Goal: Download file/media

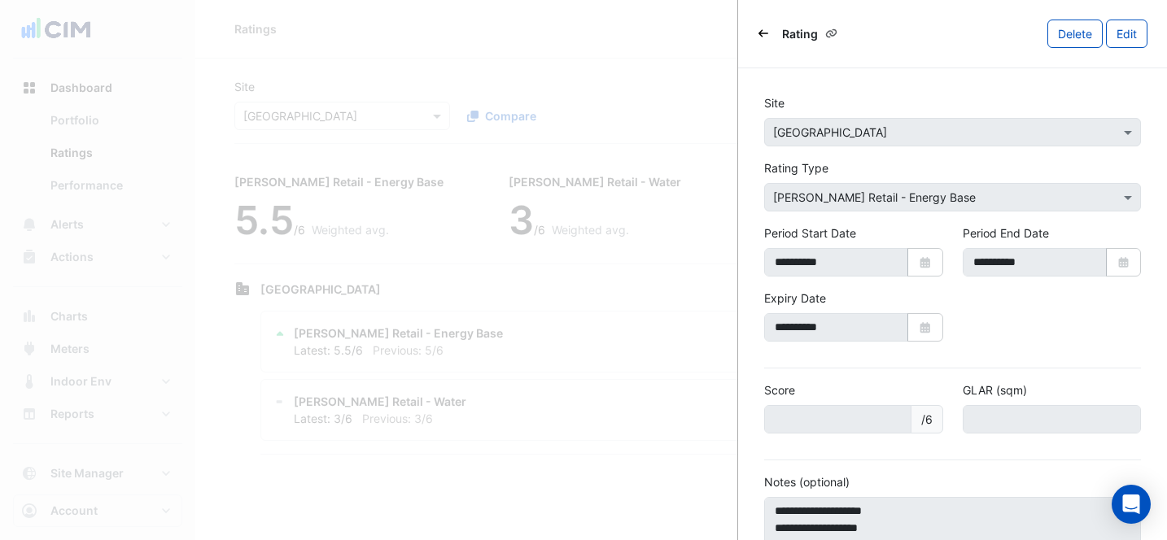
scroll to position [51, 0]
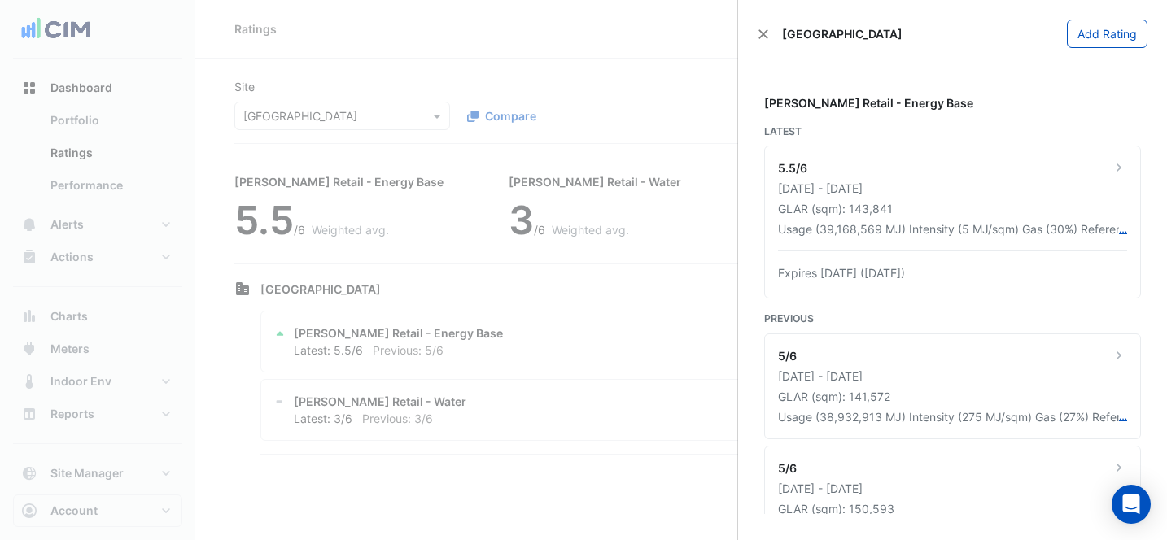
click at [527, 80] on ngb-offcanvas-backdrop at bounding box center [583, 270] width 1167 height 540
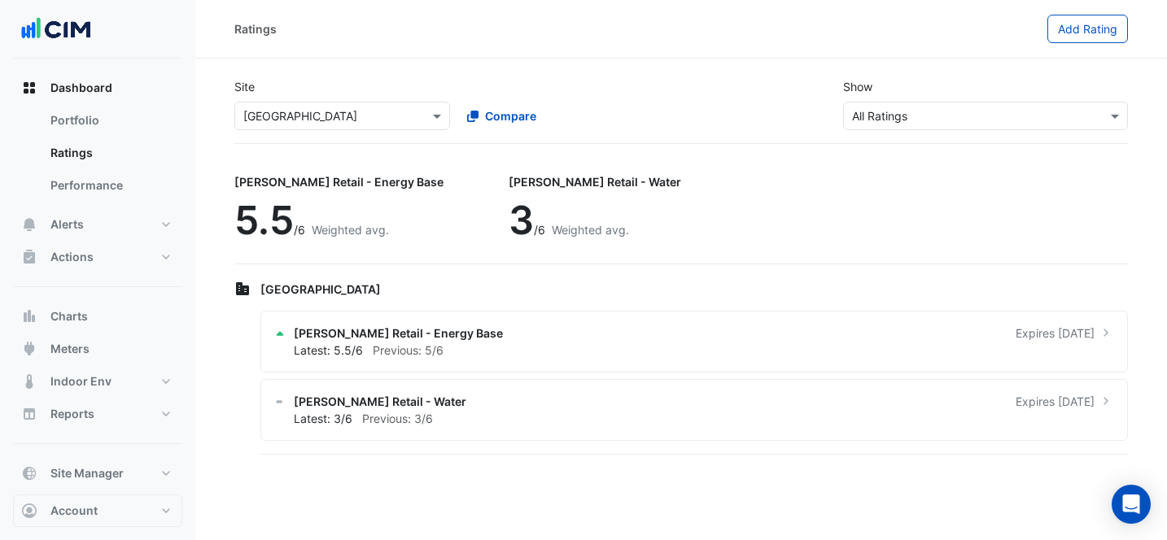
click at [314, 122] on ngb-offcanvas-backdrop at bounding box center [583, 270] width 1167 height 540
click at [323, 123] on input "text" at bounding box center [325, 116] width 165 height 17
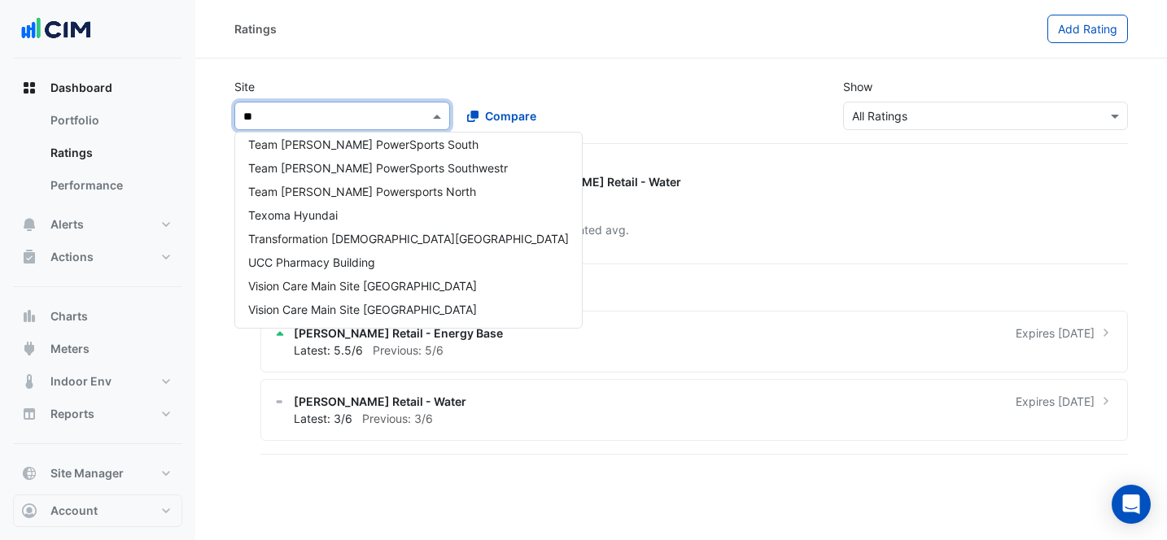
type input "***"
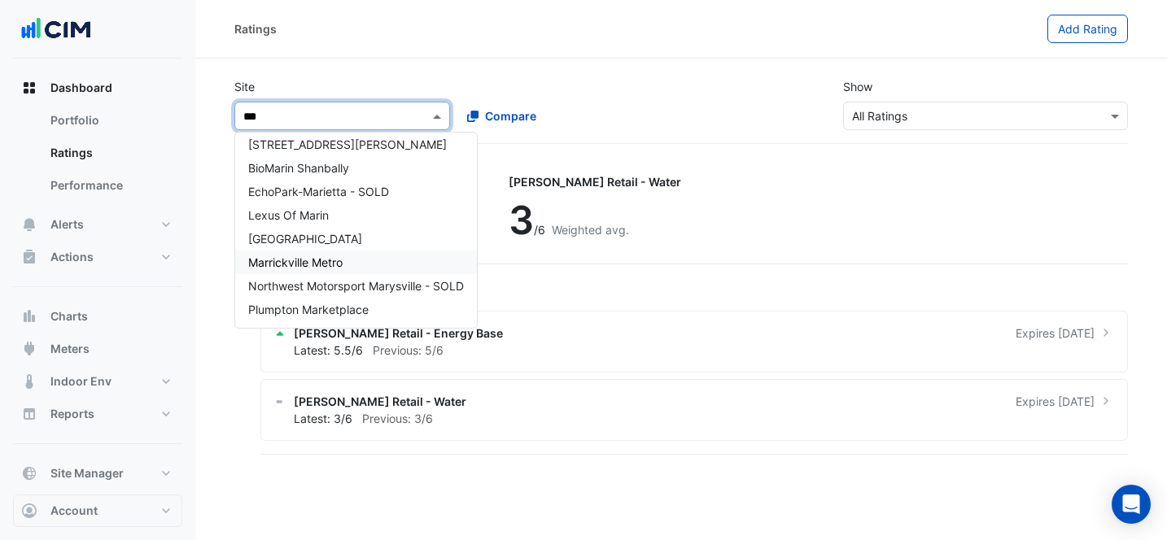
click at [292, 265] on span "Marrickville Metro" at bounding box center [295, 262] width 94 height 14
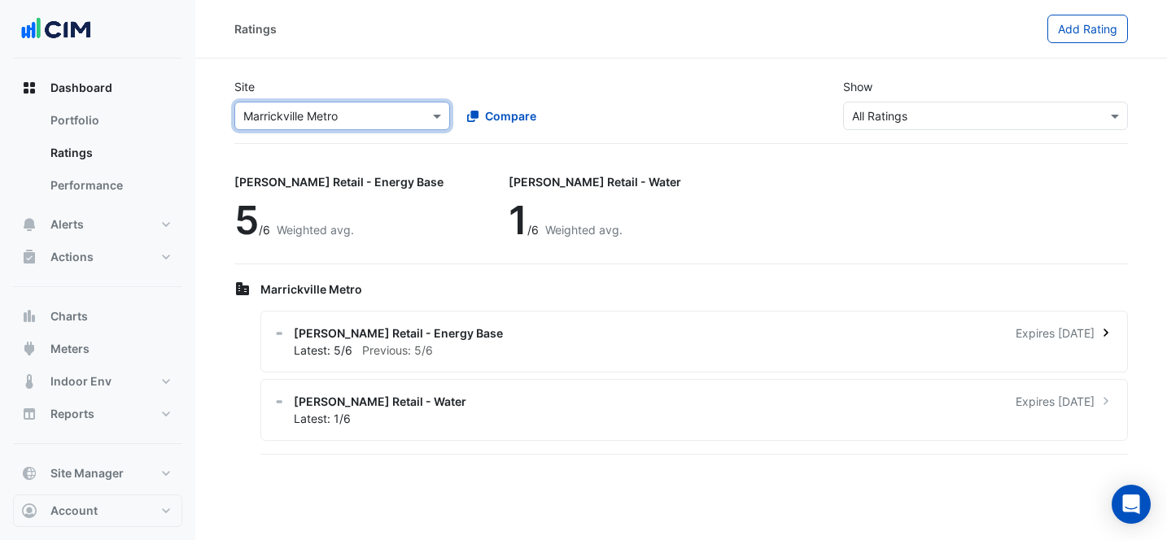
click at [476, 331] on div "[PERSON_NAME] Retail - Energy Base Expires [DATE]" at bounding box center [704, 333] width 820 height 17
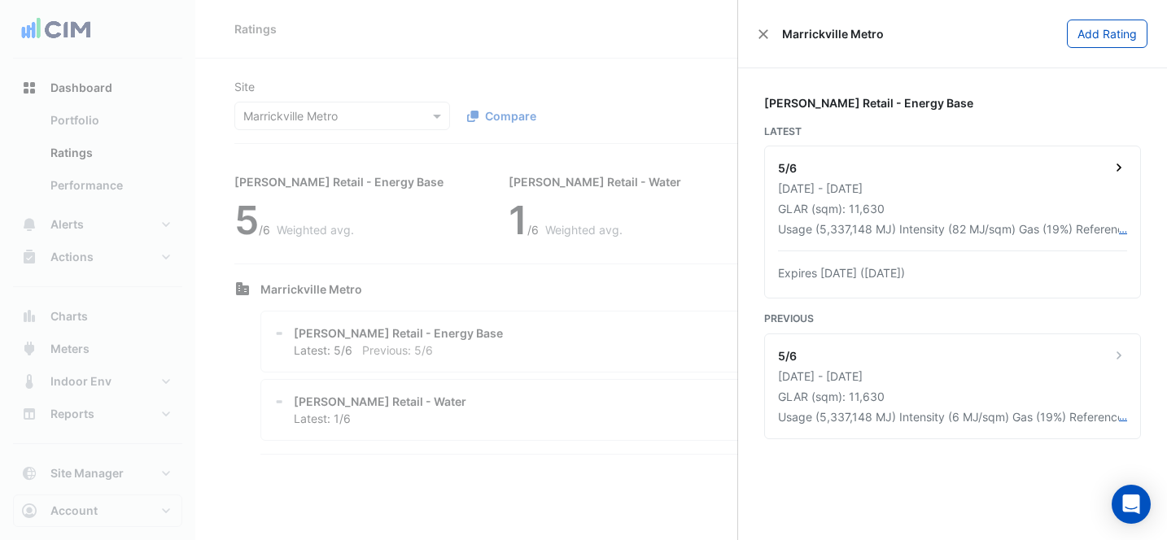
click at [1018, 184] on div "[DATE] - [DATE]" at bounding box center [952, 188] width 349 height 17
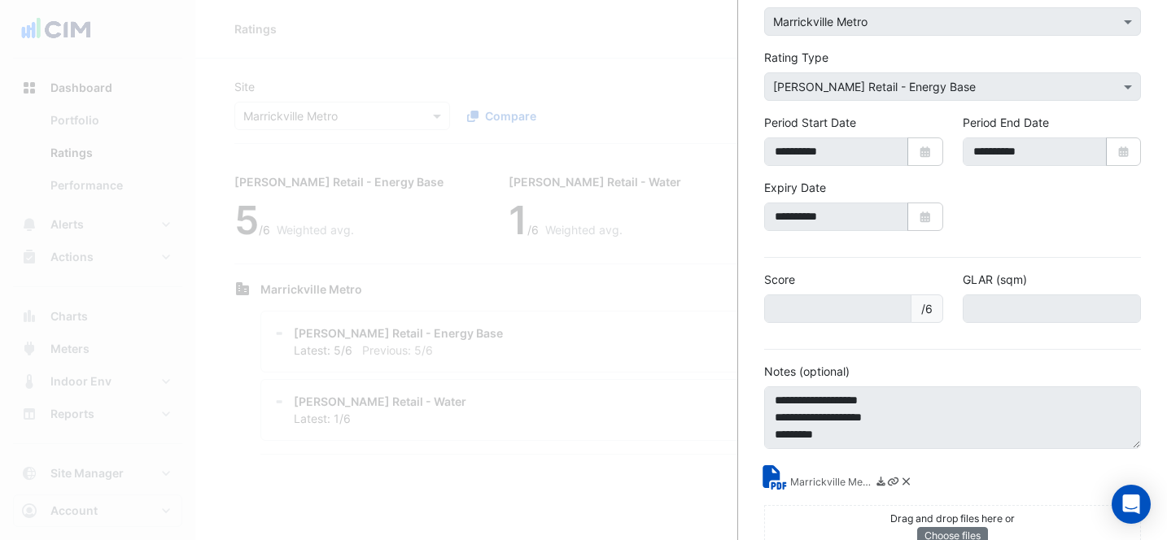
scroll to position [145, 0]
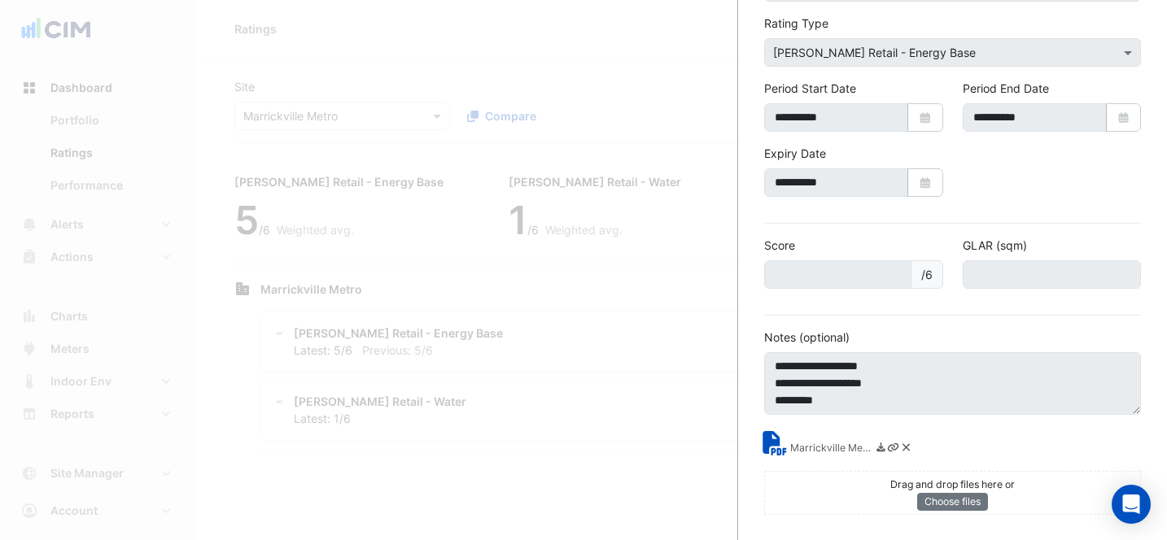
click at [801, 445] on small "Marrickville Metro SC34040 - [PERSON_NAME] Energy Rating Report.pdf" at bounding box center [830, 449] width 81 height 17
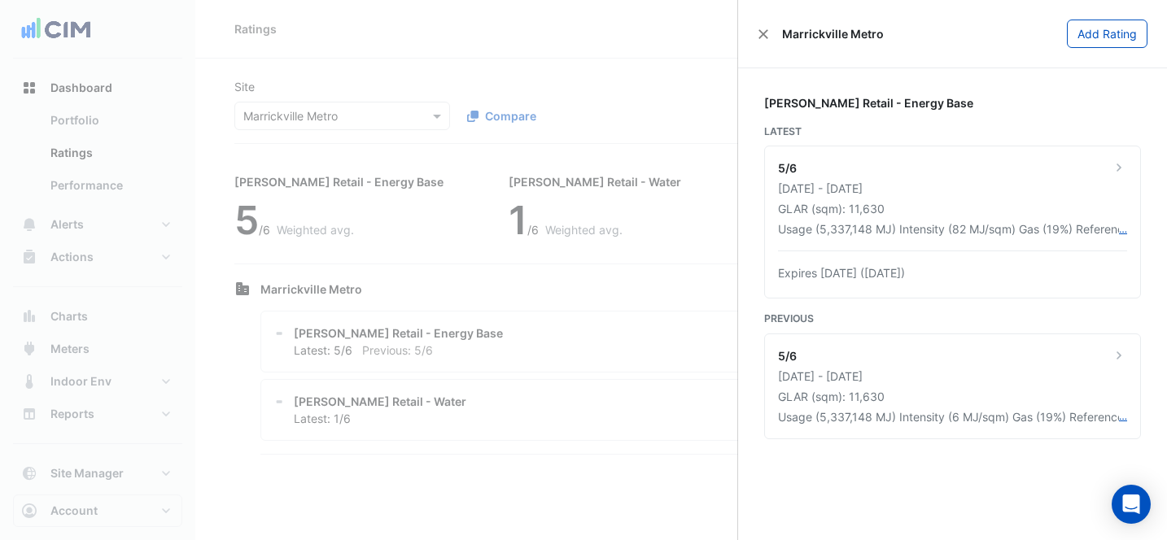
drag, startPoint x: 444, startPoint y: 55, endPoint x: 389, endPoint y: 107, distance: 76.5
click at [442, 58] on ngb-offcanvas-backdrop at bounding box center [583, 270] width 1167 height 540
click at [372, 118] on ngb-offcanvas-backdrop at bounding box center [583, 270] width 1167 height 540
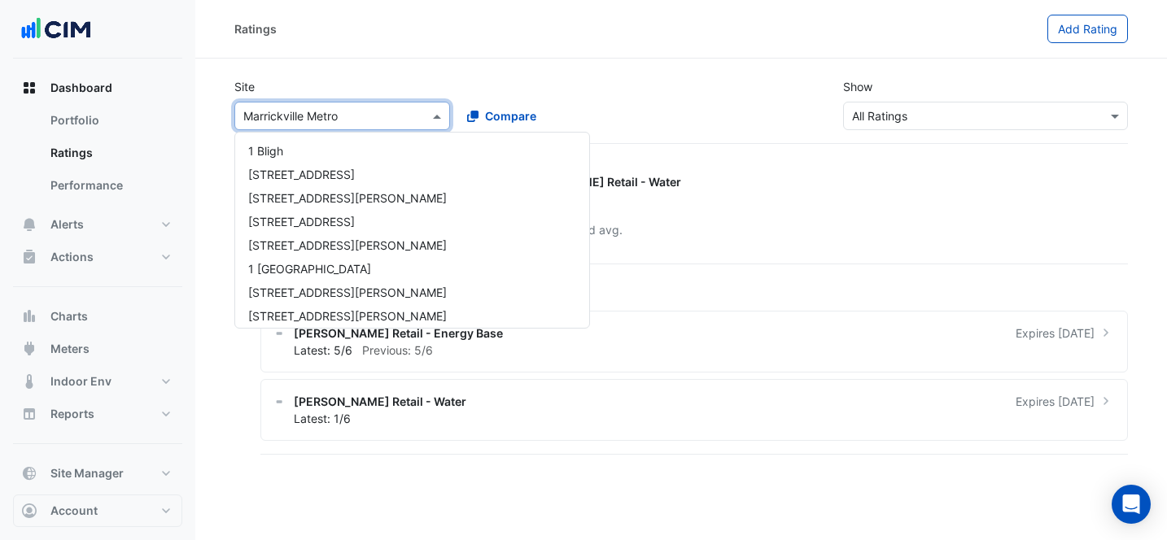
click at [372, 118] on input "text" at bounding box center [325, 116] width 165 height 17
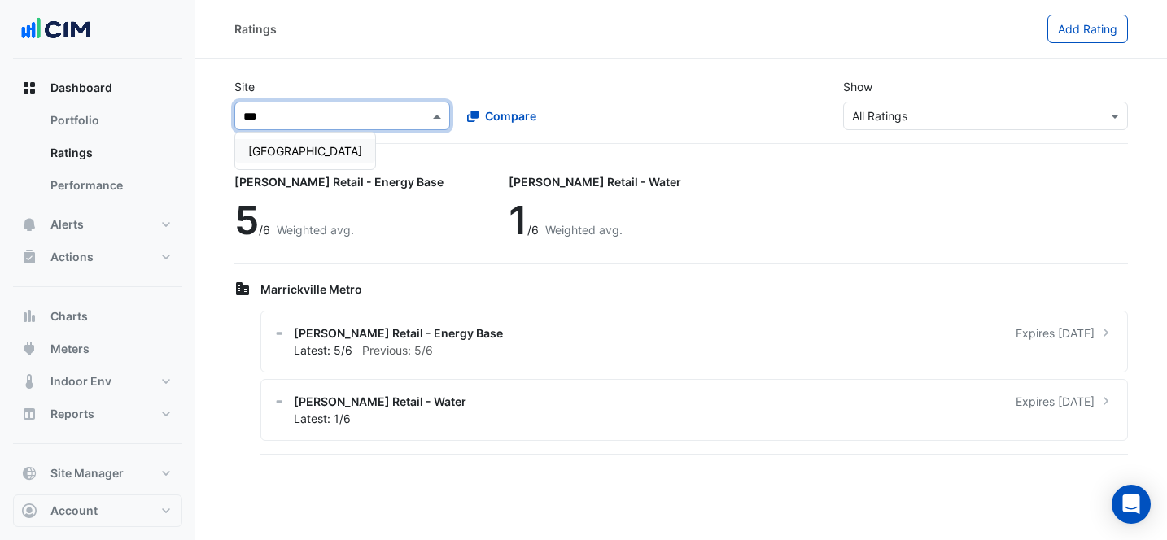
type input "****"
click at [362, 149] on span "[GEOGRAPHIC_DATA]" at bounding box center [305, 151] width 114 height 14
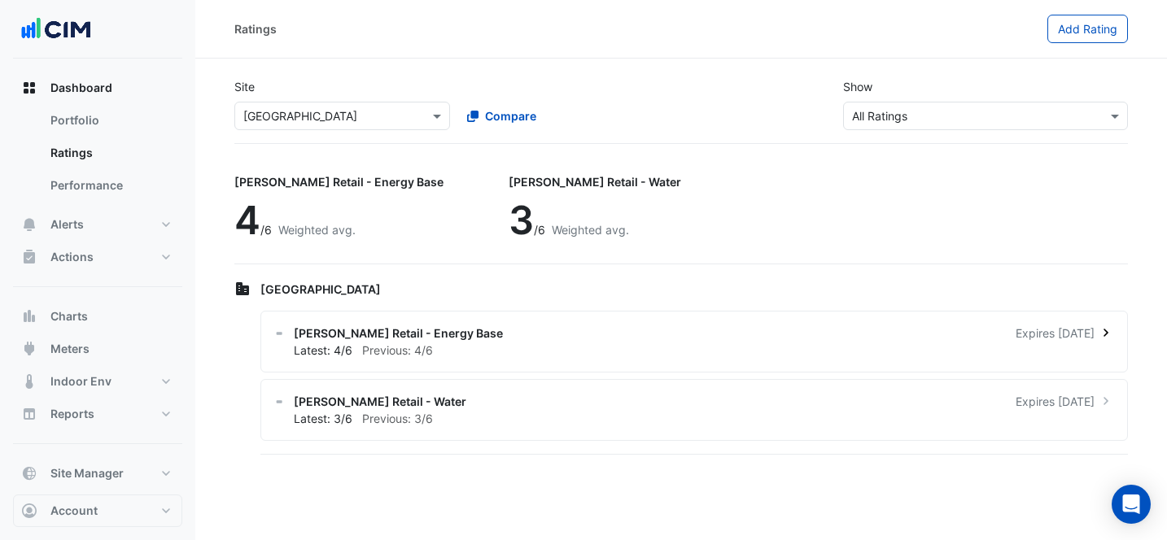
click at [674, 348] on div "Latest: 4/6 Previous: 4/6" at bounding box center [704, 350] width 820 height 17
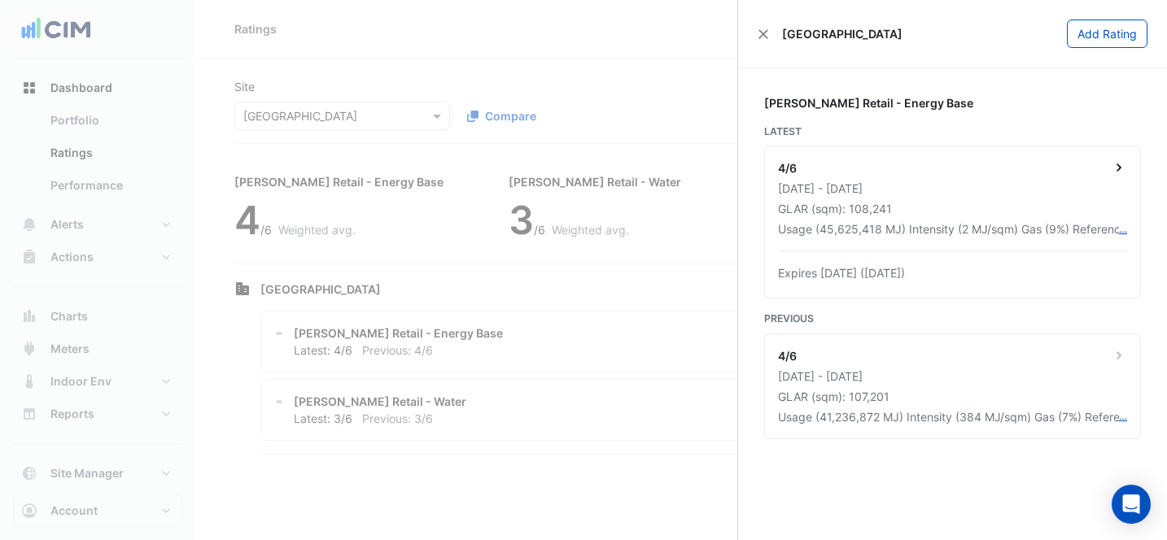
click at [1041, 186] on div "[DATE] - [DATE]" at bounding box center [952, 188] width 349 height 17
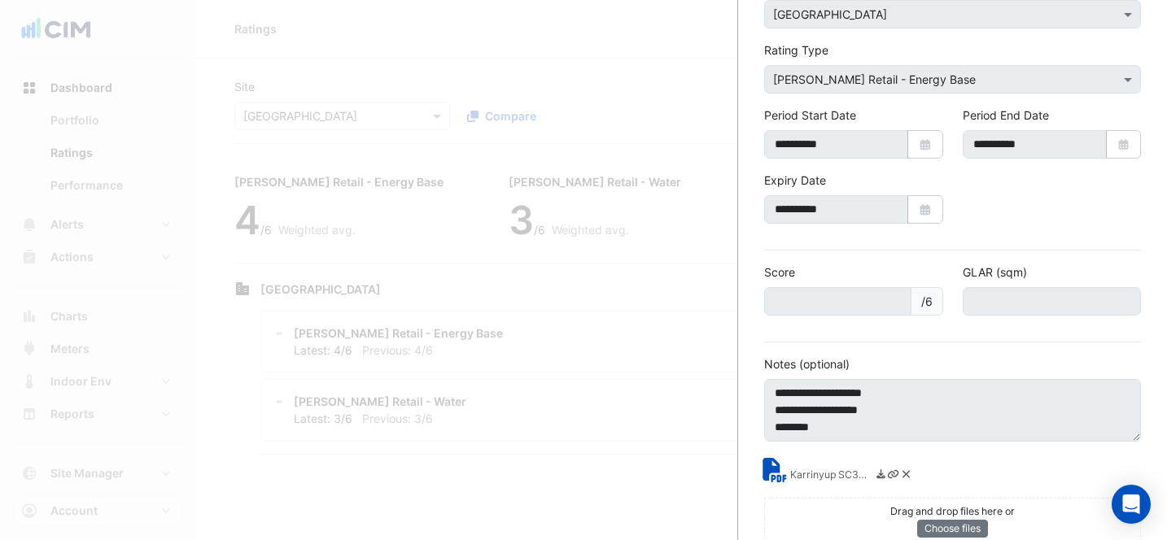
scroll to position [145, 0]
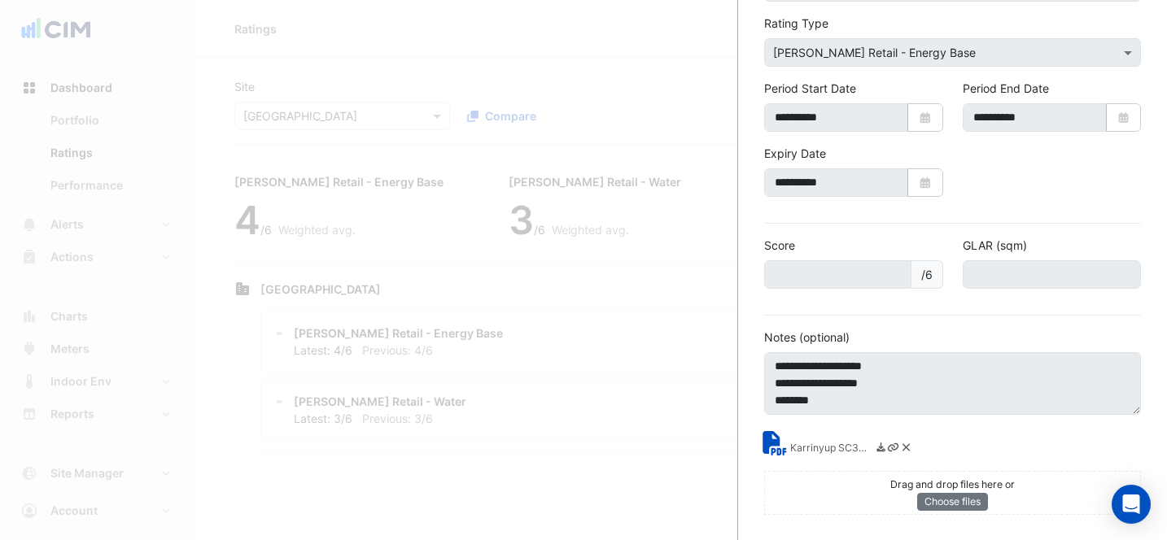
click at [831, 451] on small "Karrinyup SC33771 - [PERSON_NAME] Energy Rating Report.pdf" at bounding box center [830, 449] width 81 height 17
